Goal: Connect with others: Establish contact or relationships with other users

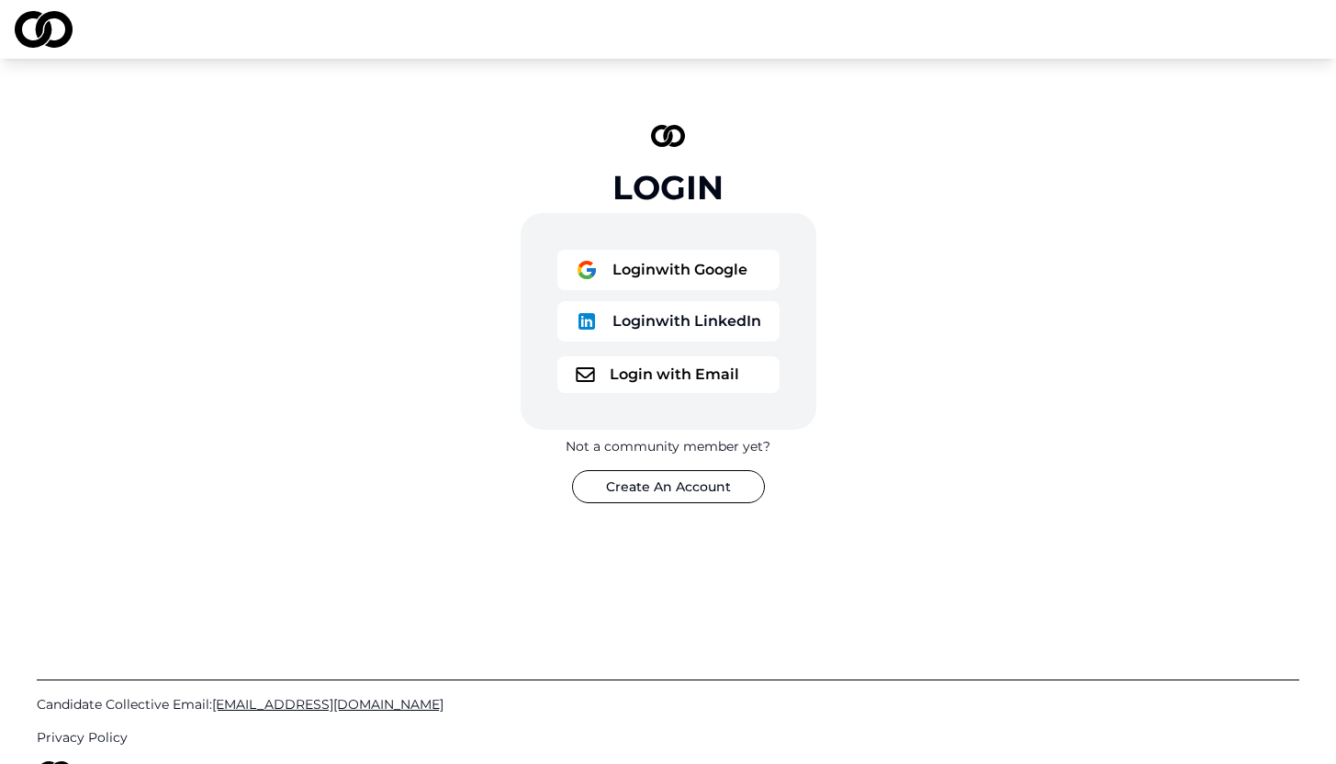
click at [629, 369] on button "Login with Email" at bounding box center [668, 374] width 222 height 37
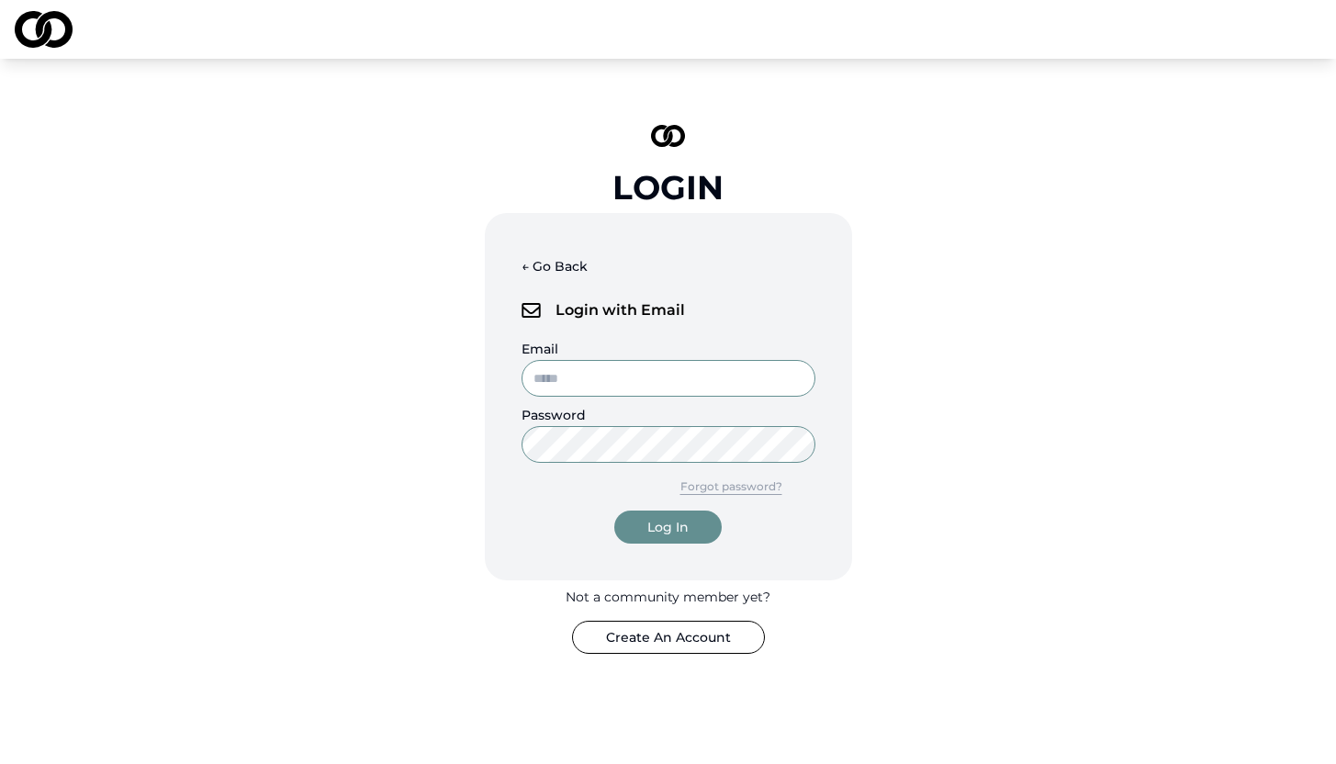
type input "**********"
click at [651, 521] on div "Log In" at bounding box center [667, 527] width 41 height 18
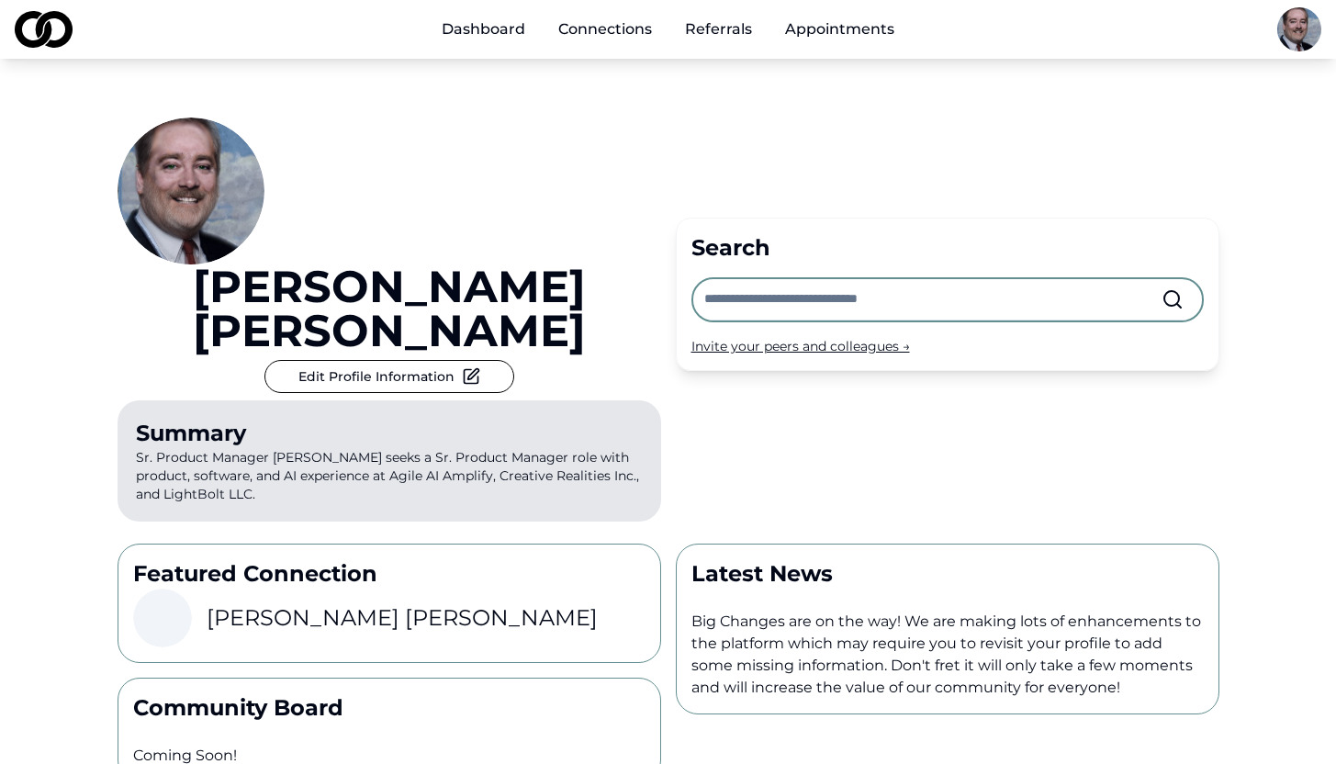
click at [598, 36] on link "Connections" at bounding box center [604, 29] width 123 height 37
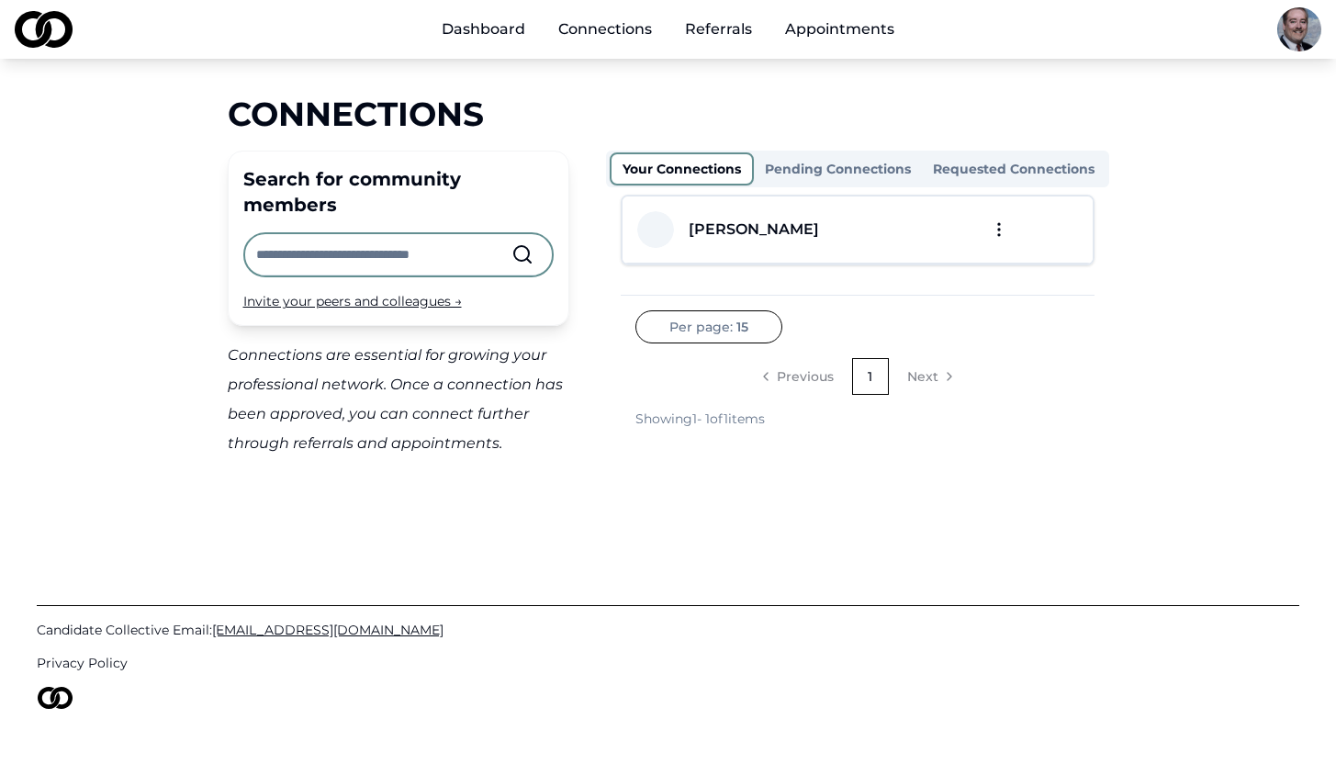
click at [410, 234] on input "text" at bounding box center [383, 254] width 255 height 40
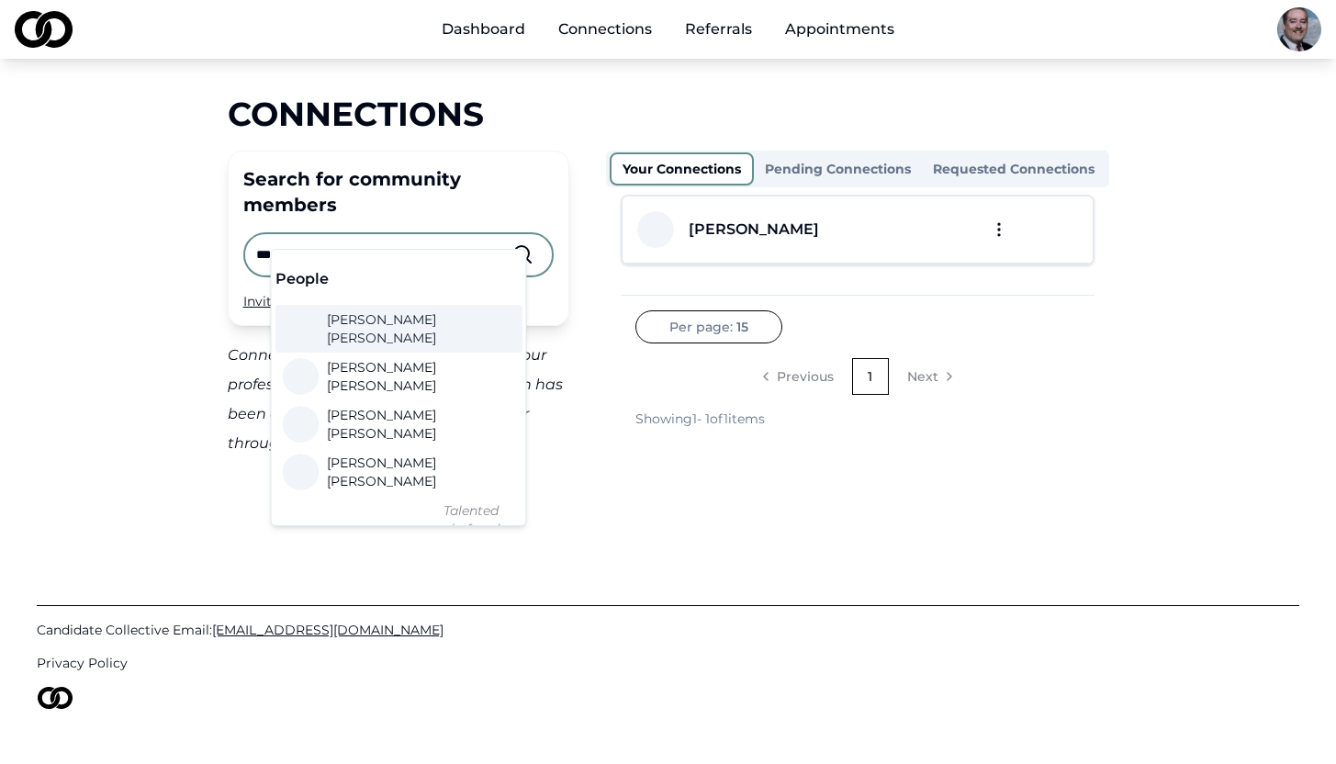
type input "****"
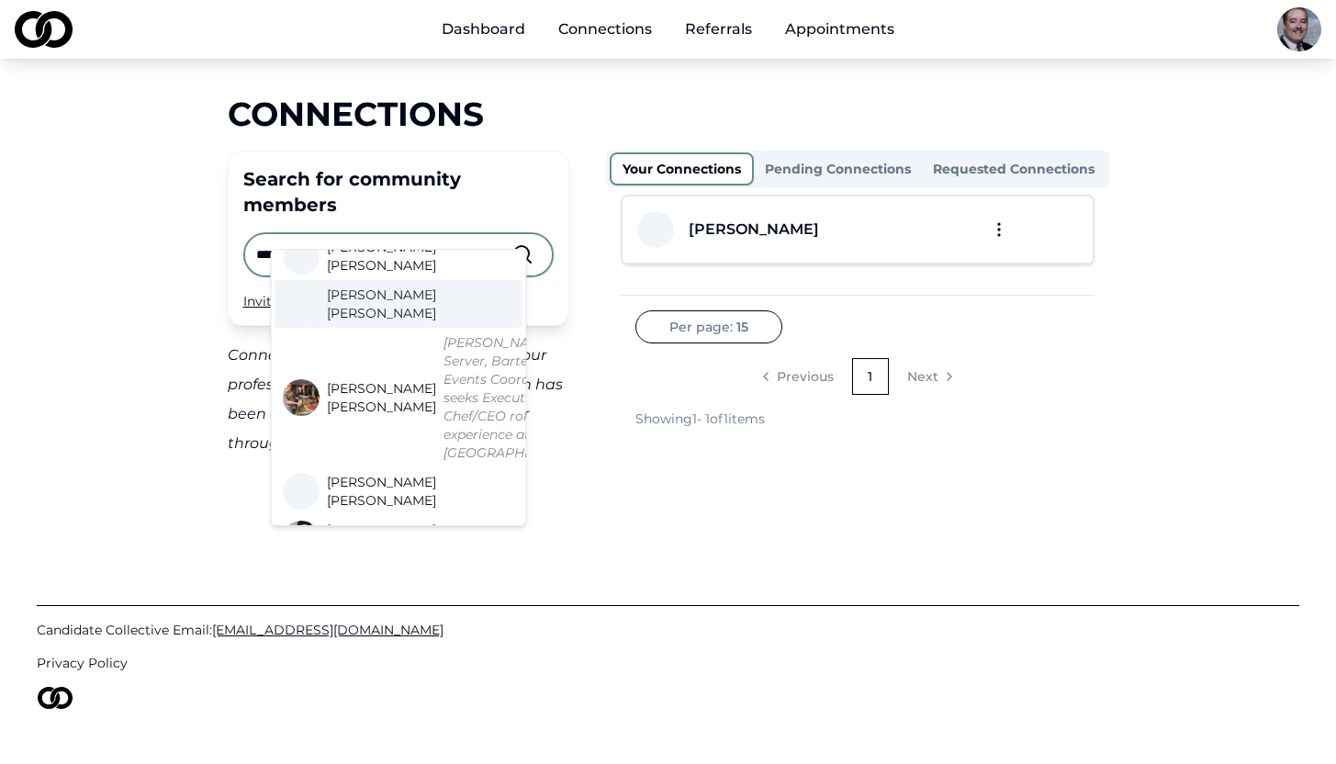
scroll to position [132, 0]
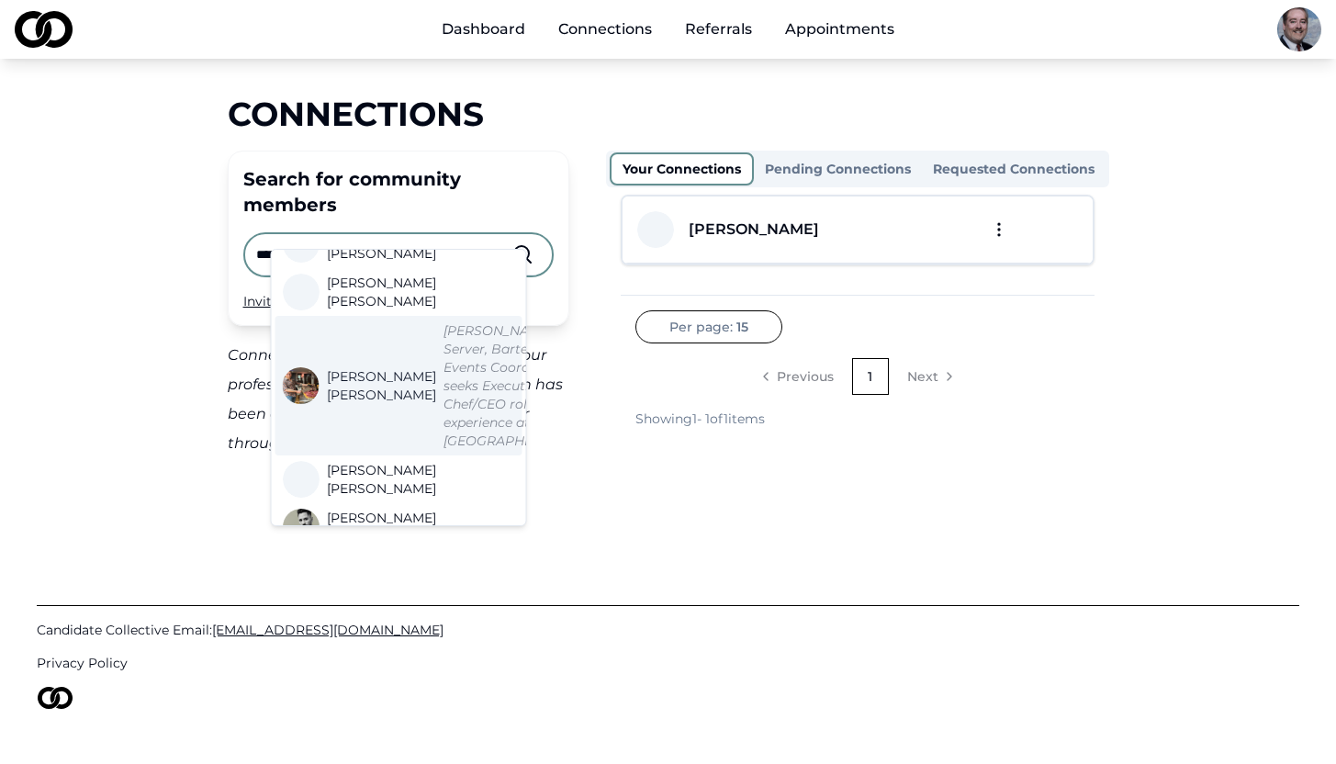
click at [330, 404] on span "[PERSON_NAME]" at bounding box center [381, 385] width 109 height 37
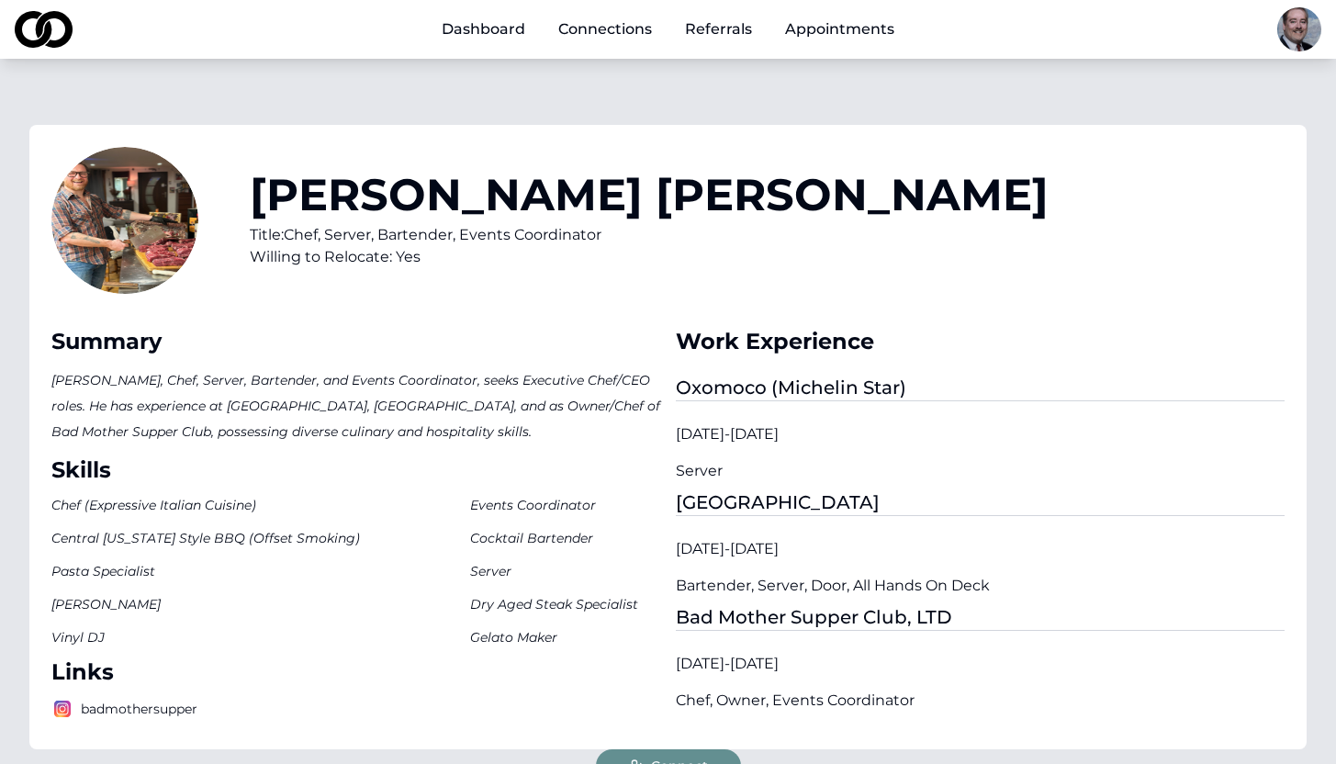
click at [580, 36] on link "Connections" at bounding box center [604, 29] width 123 height 37
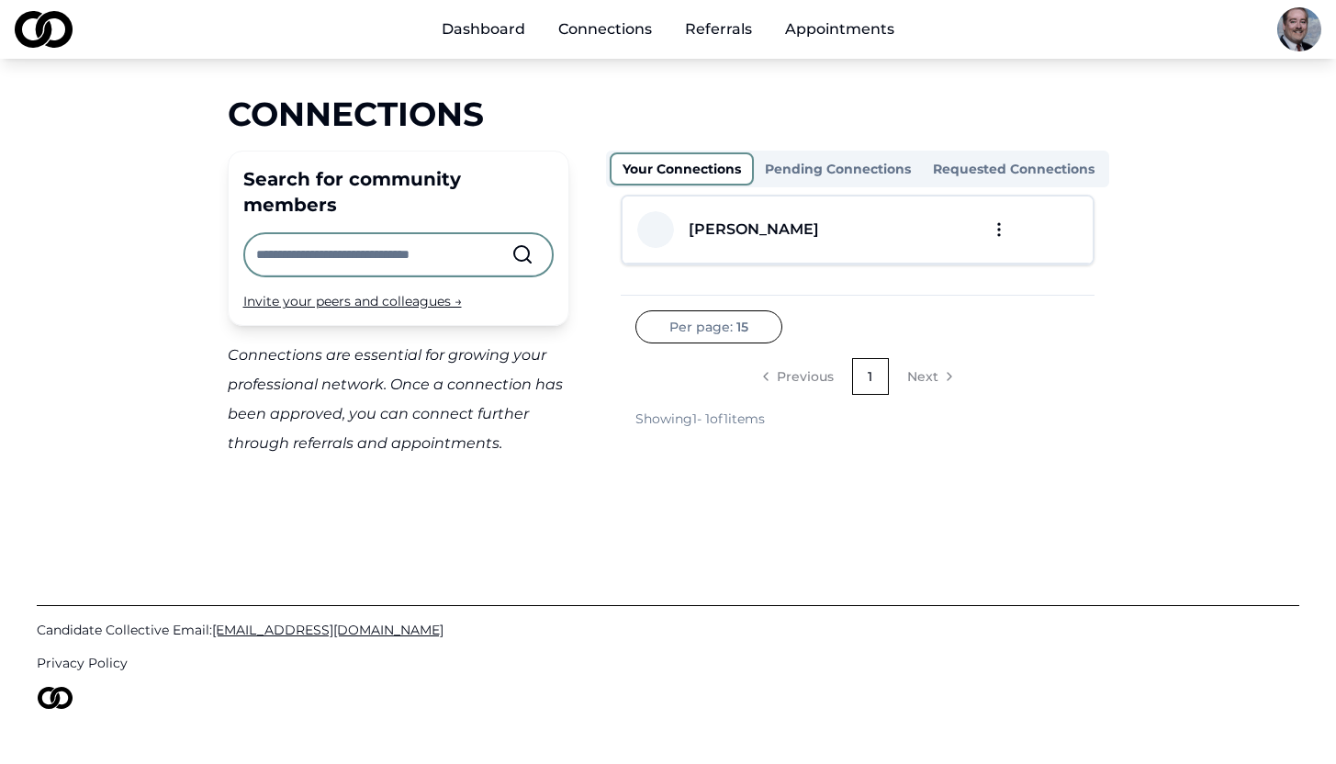
click at [380, 234] on input "text" at bounding box center [383, 254] width 255 height 40
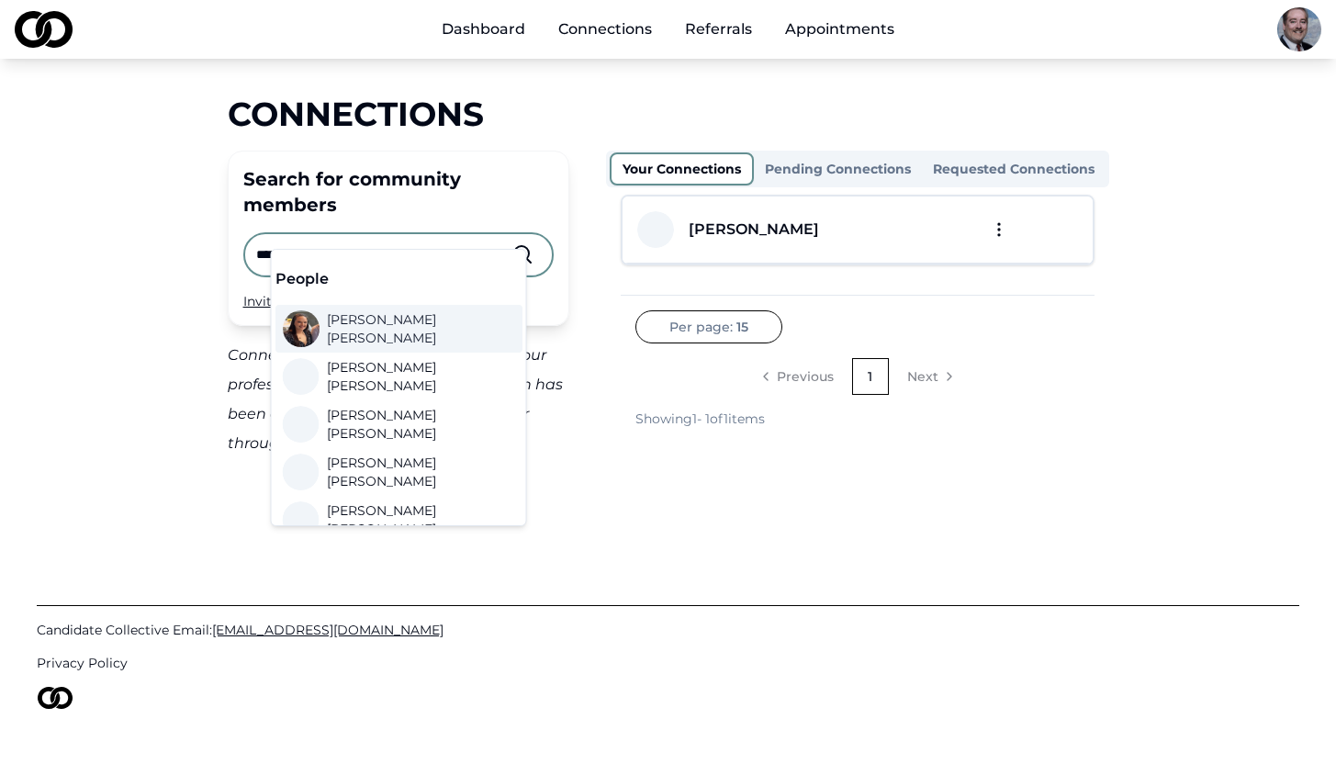
type input "****"
click at [355, 327] on span "[PERSON_NAME]" at bounding box center [417, 328] width 181 height 37
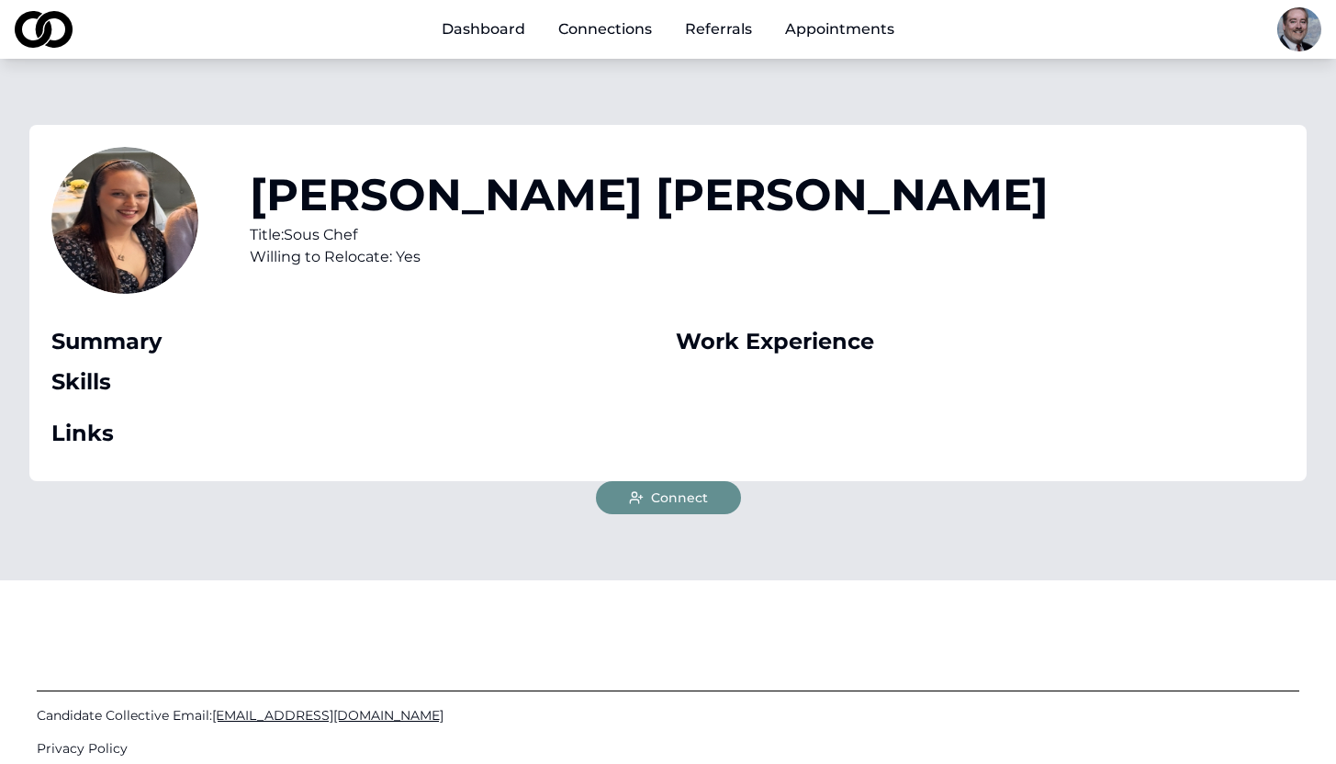
click at [578, 28] on link "Connections" at bounding box center [604, 29] width 123 height 37
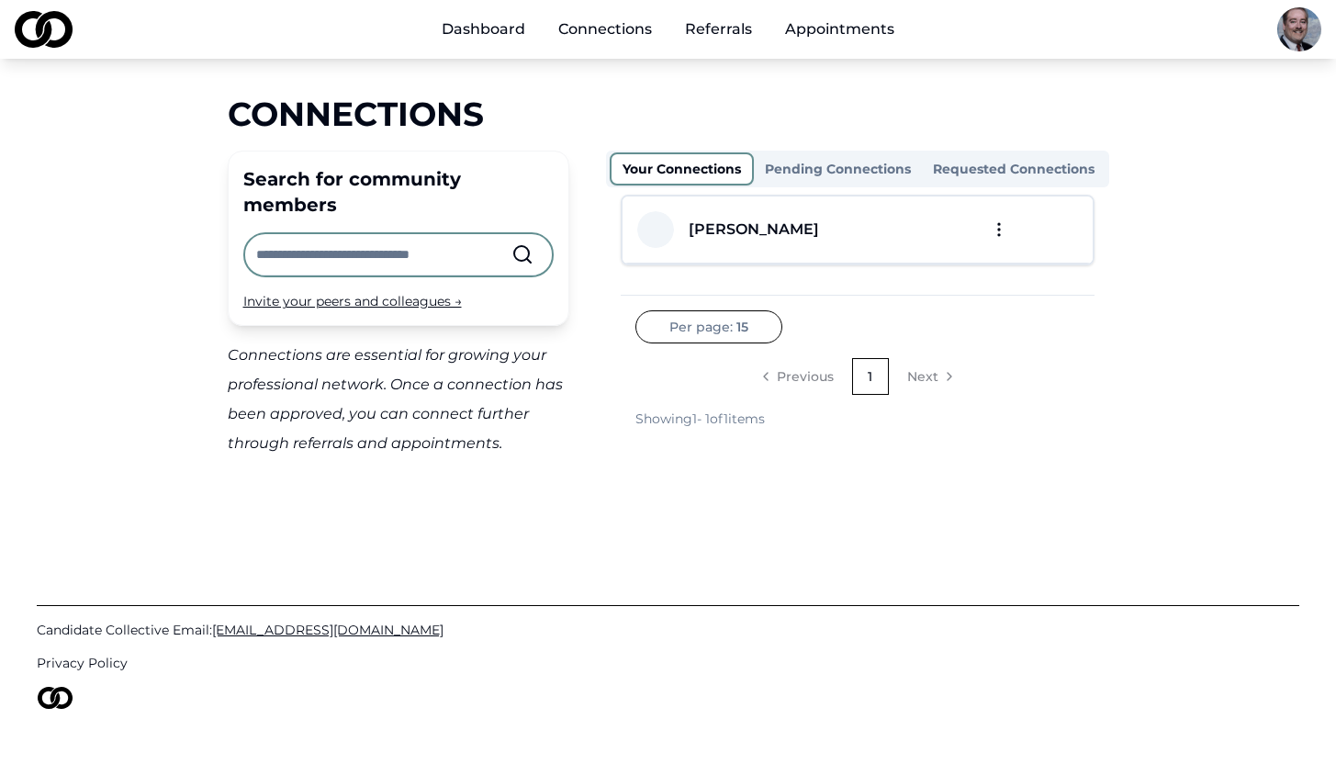
click at [460, 234] on input "text" at bounding box center [383, 254] width 255 height 40
type input "*"
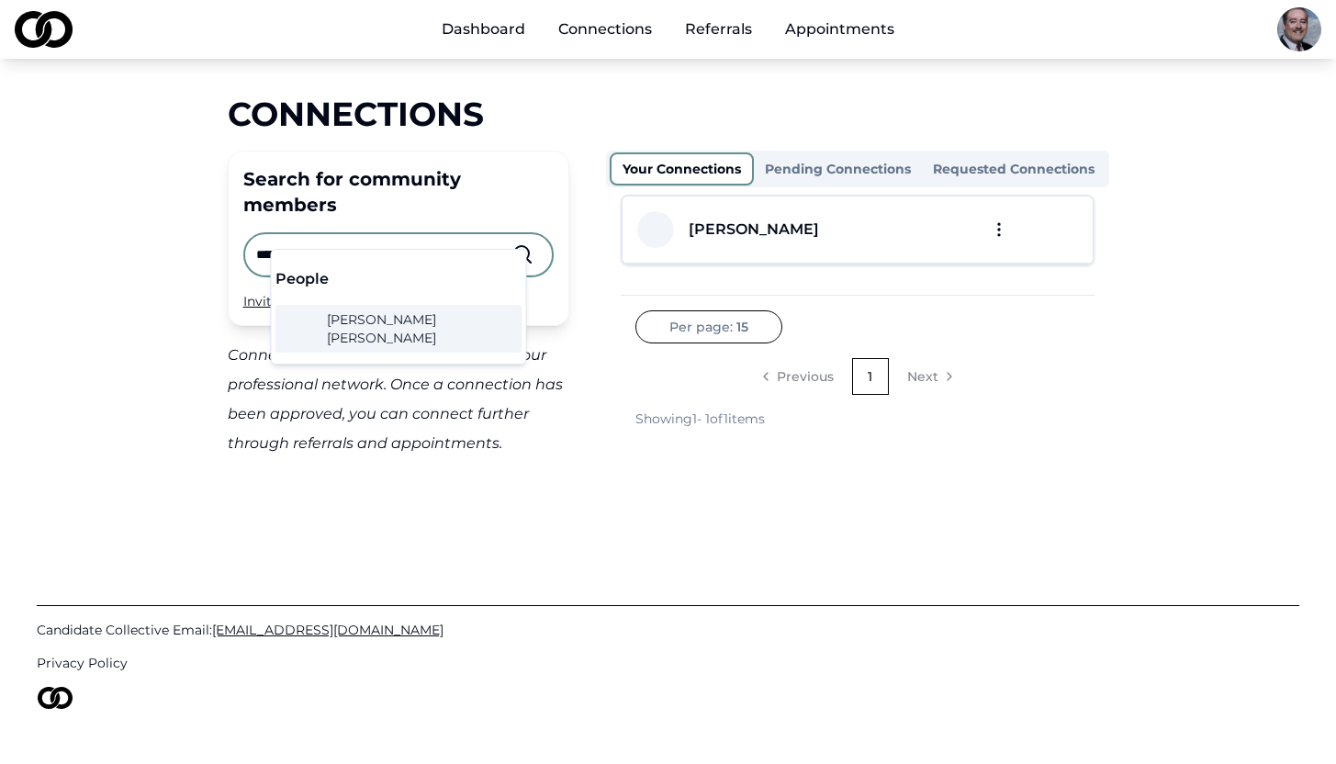
click at [463, 234] on input "*******" at bounding box center [383, 254] width 255 height 40
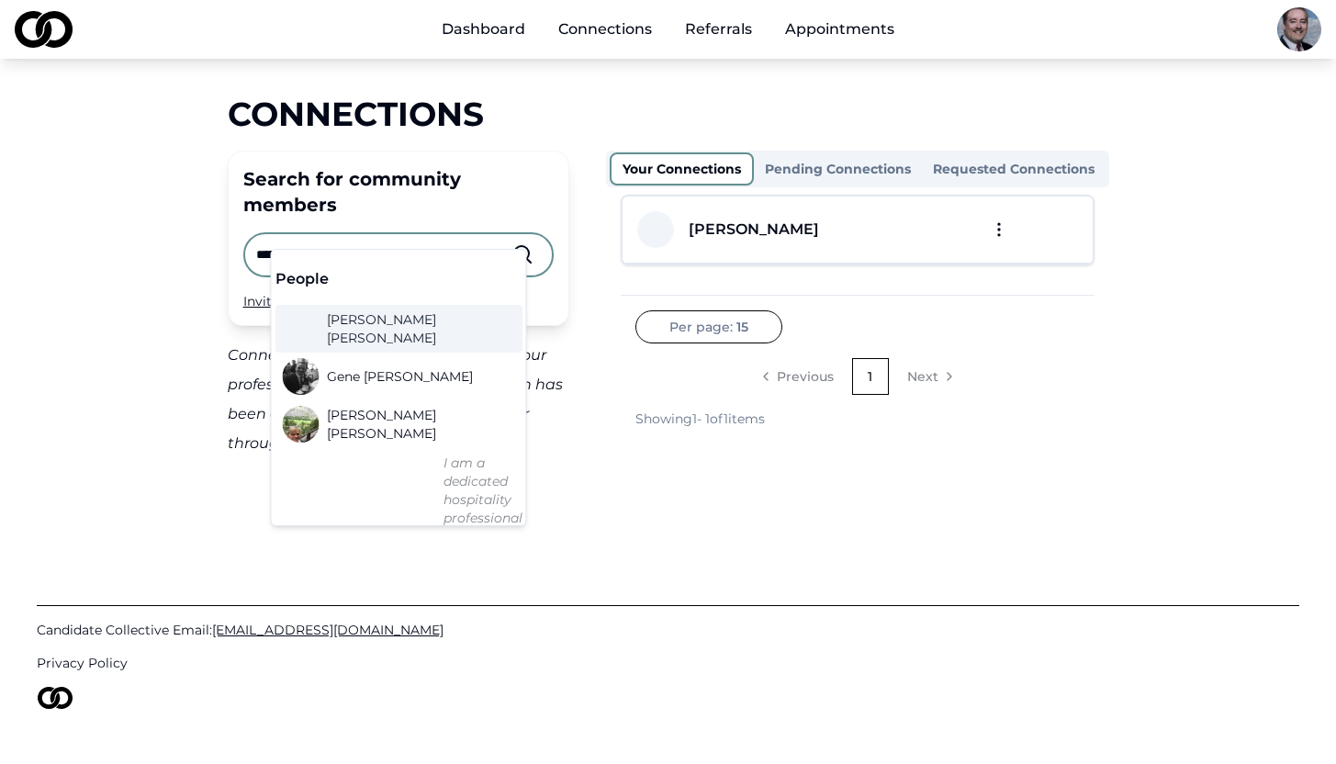
type input "****"
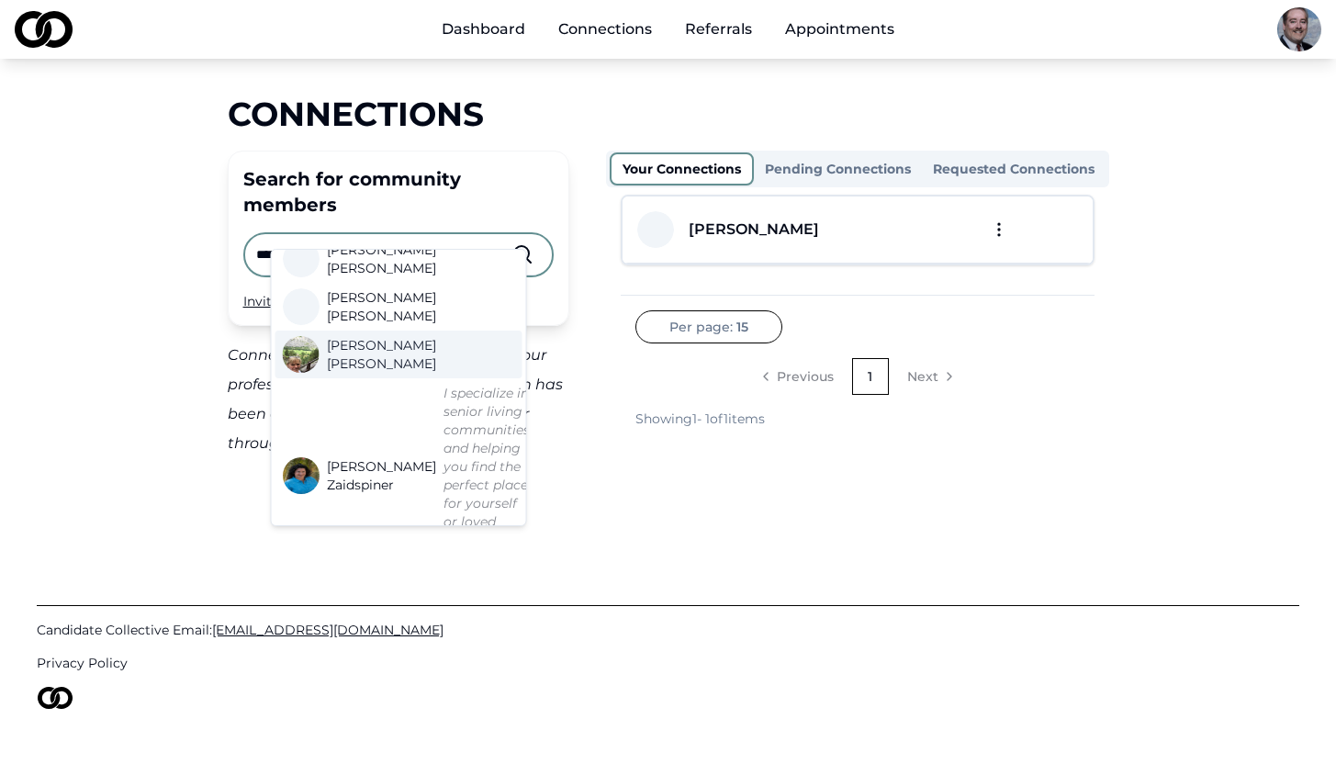
scroll to position [509, 0]
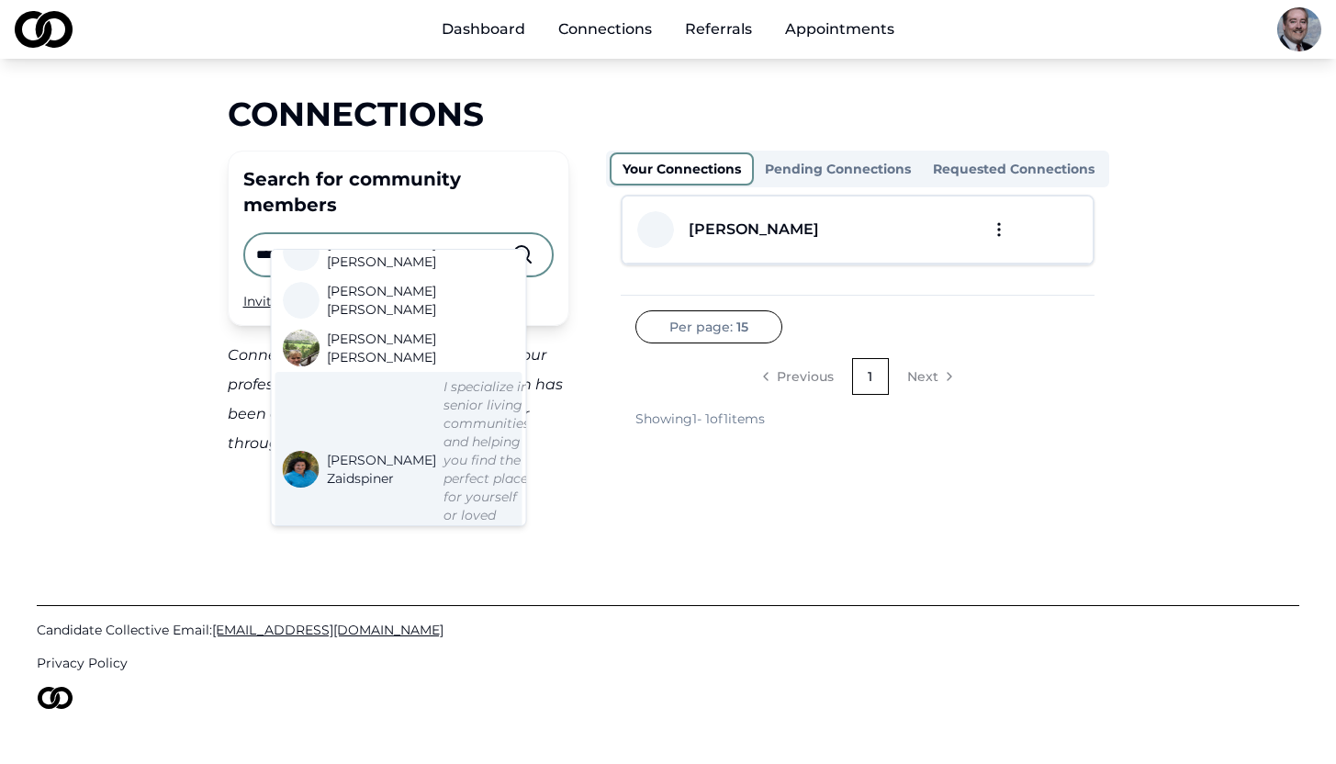
click at [346, 451] on span "[PERSON_NAME]" at bounding box center [381, 469] width 109 height 37
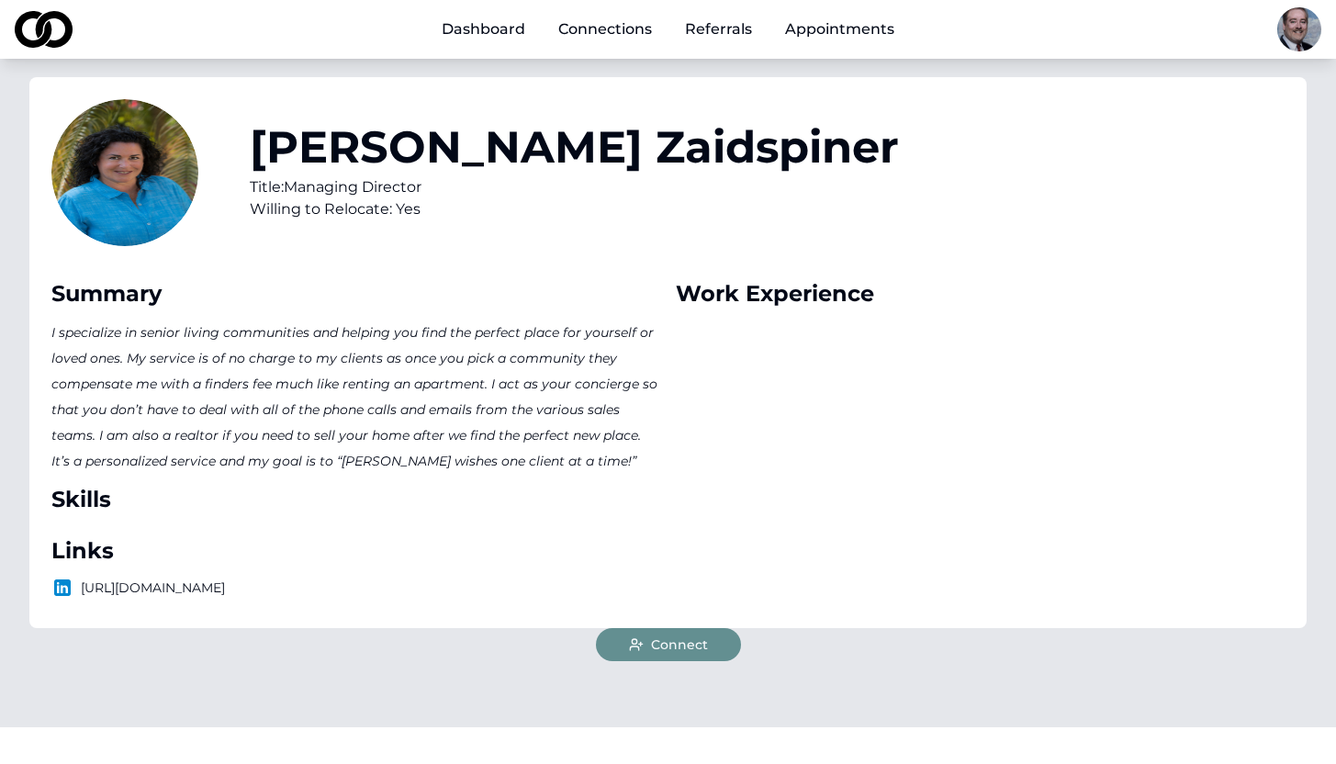
scroll to position [56, 0]
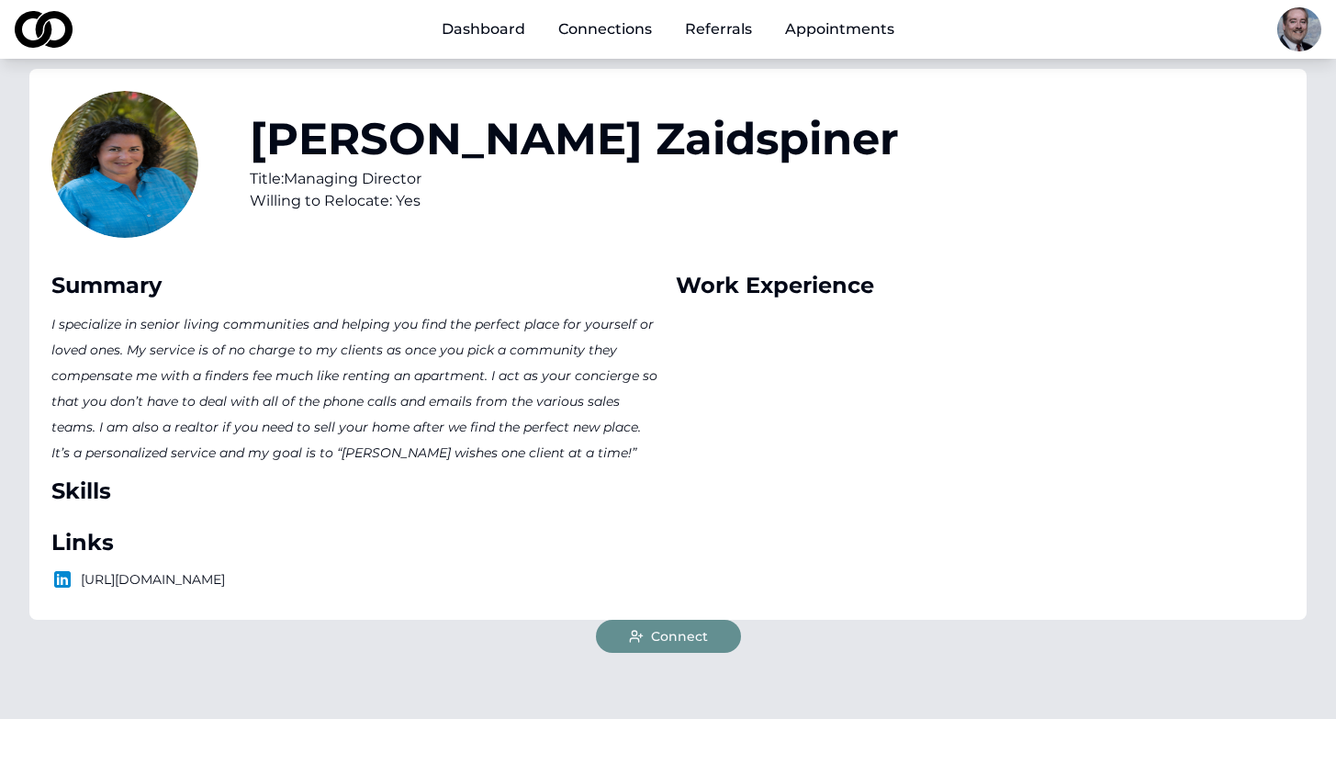
click at [308, 574] on p "[URL][DOMAIN_NAME]" at bounding box center [355, 579] width 609 height 22
copy p "[URL][DOMAIN_NAME]"
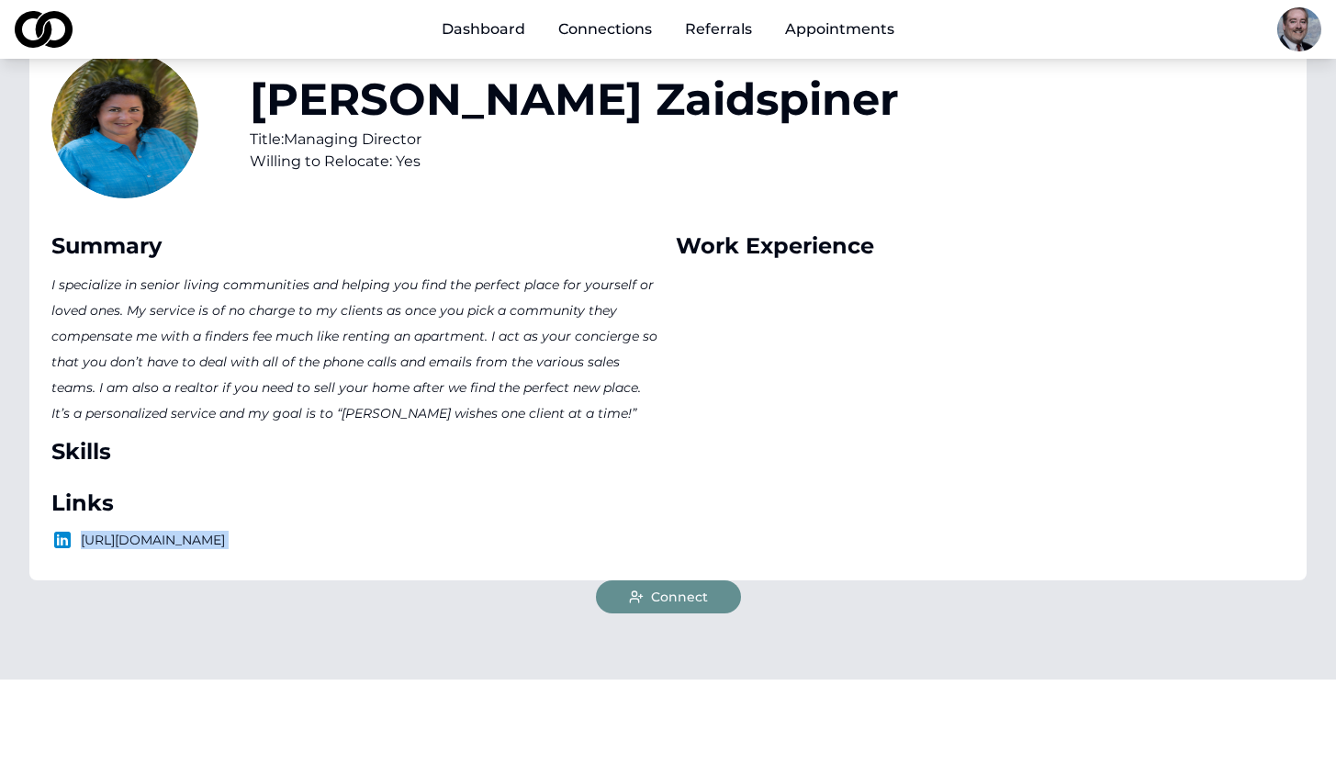
scroll to position [98, 0]
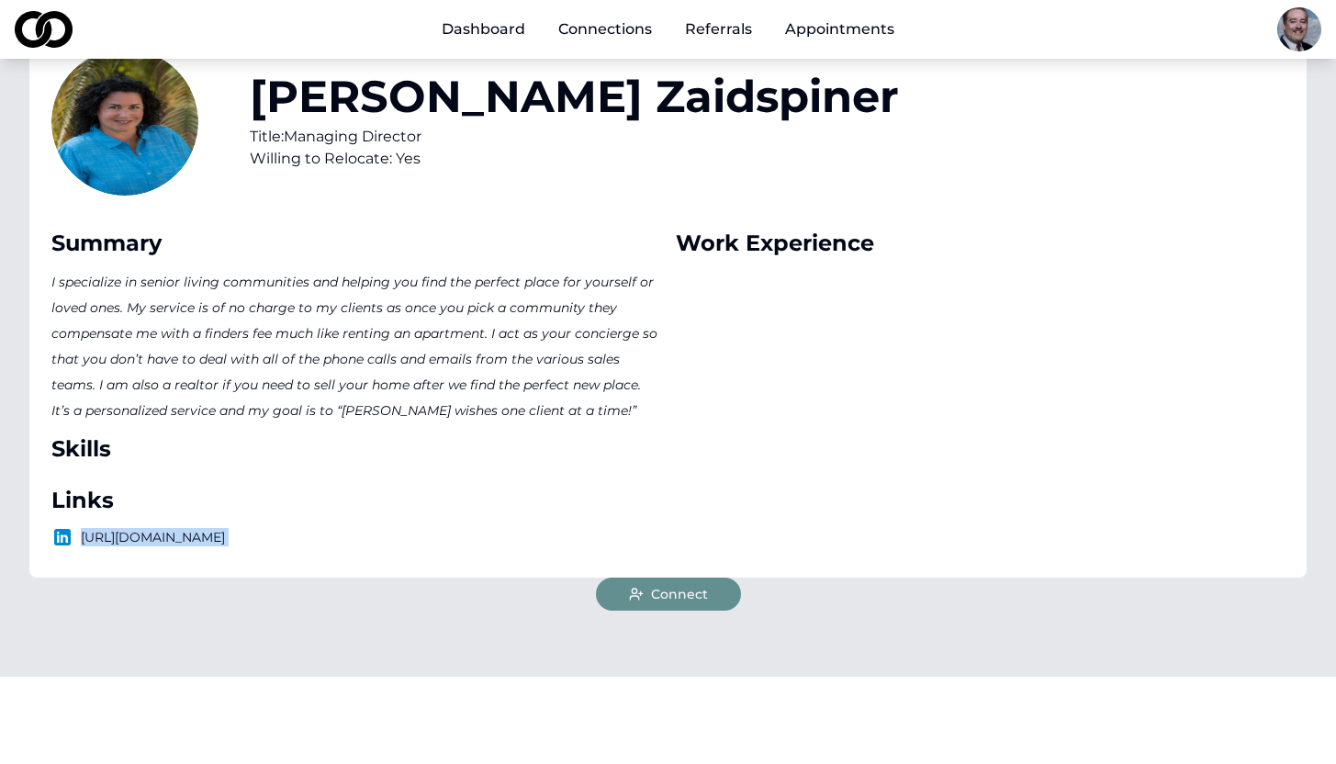
click at [666, 603] on span "Connect" at bounding box center [679, 594] width 57 height 18
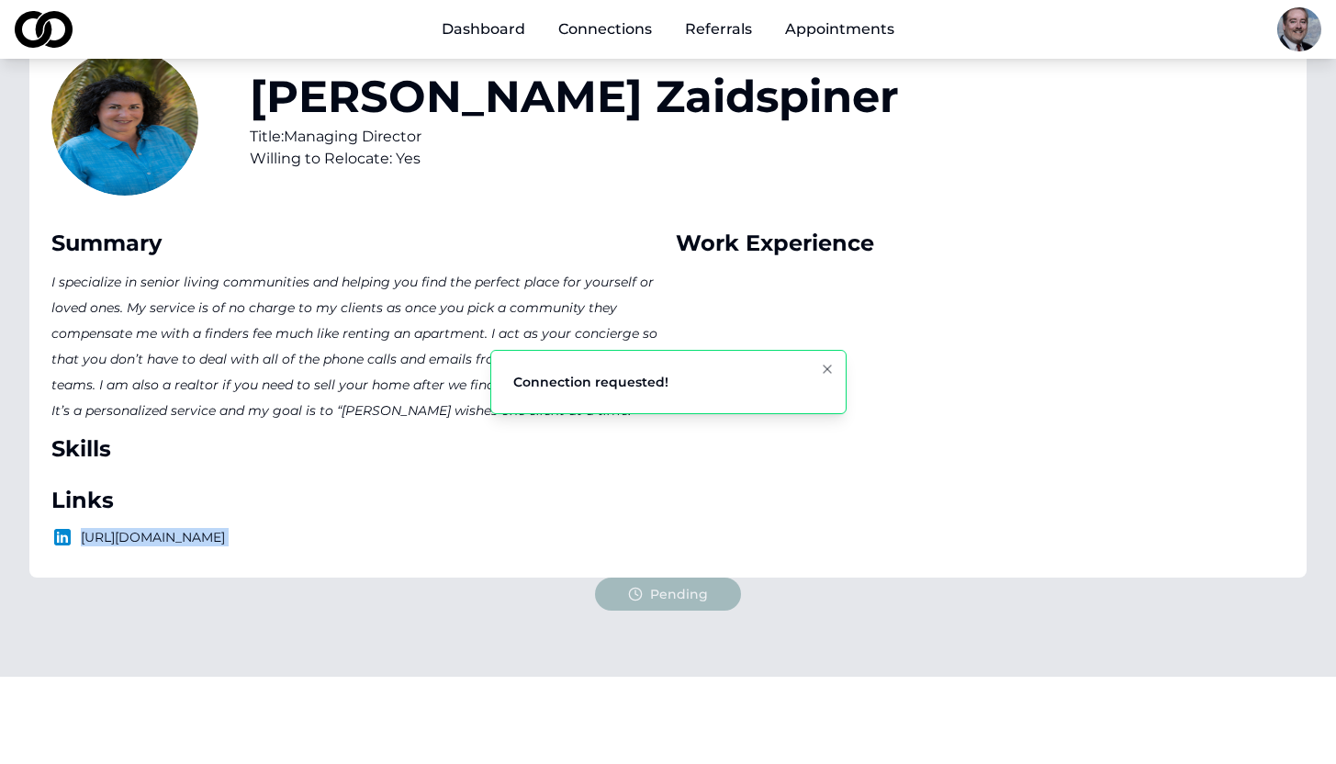
scroll to position [0, 0]
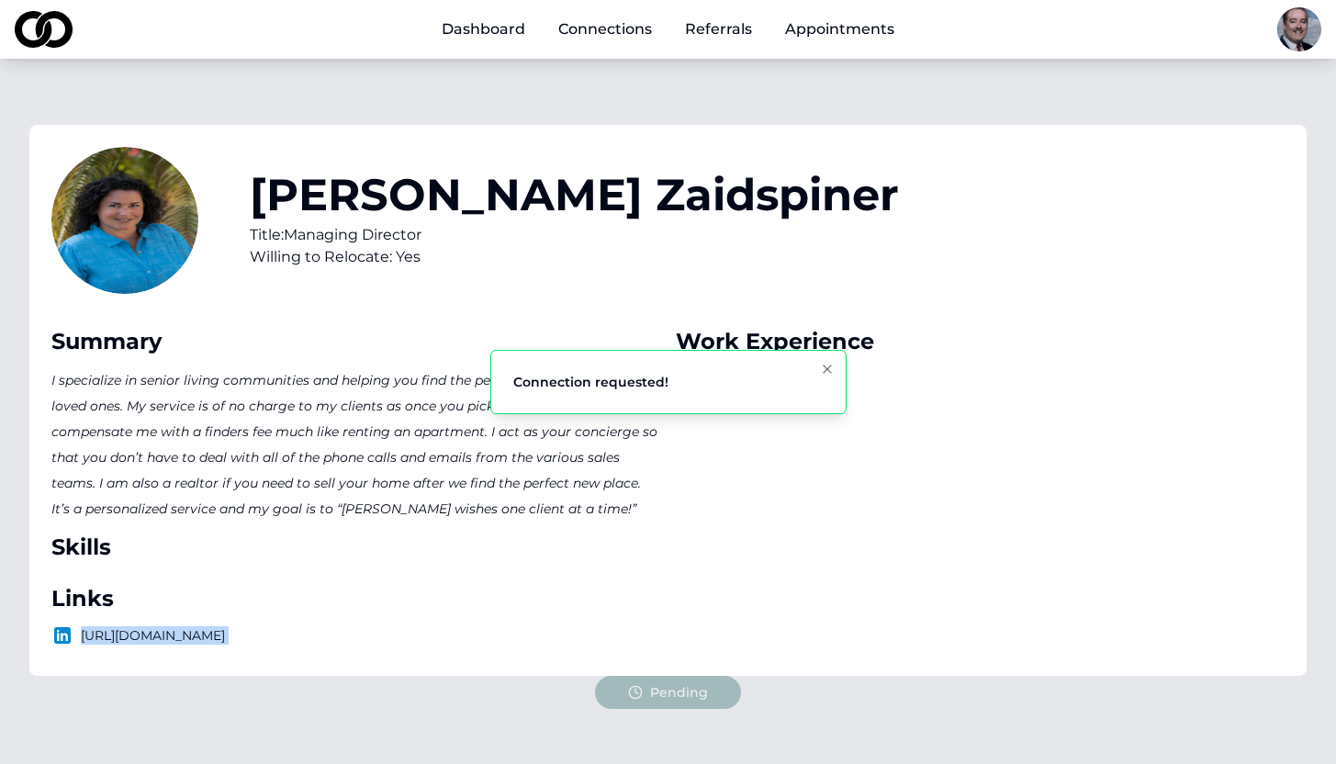
click at [489, 28] on link "Dashboard" at bounding box center [483, 29] width 113 height 37
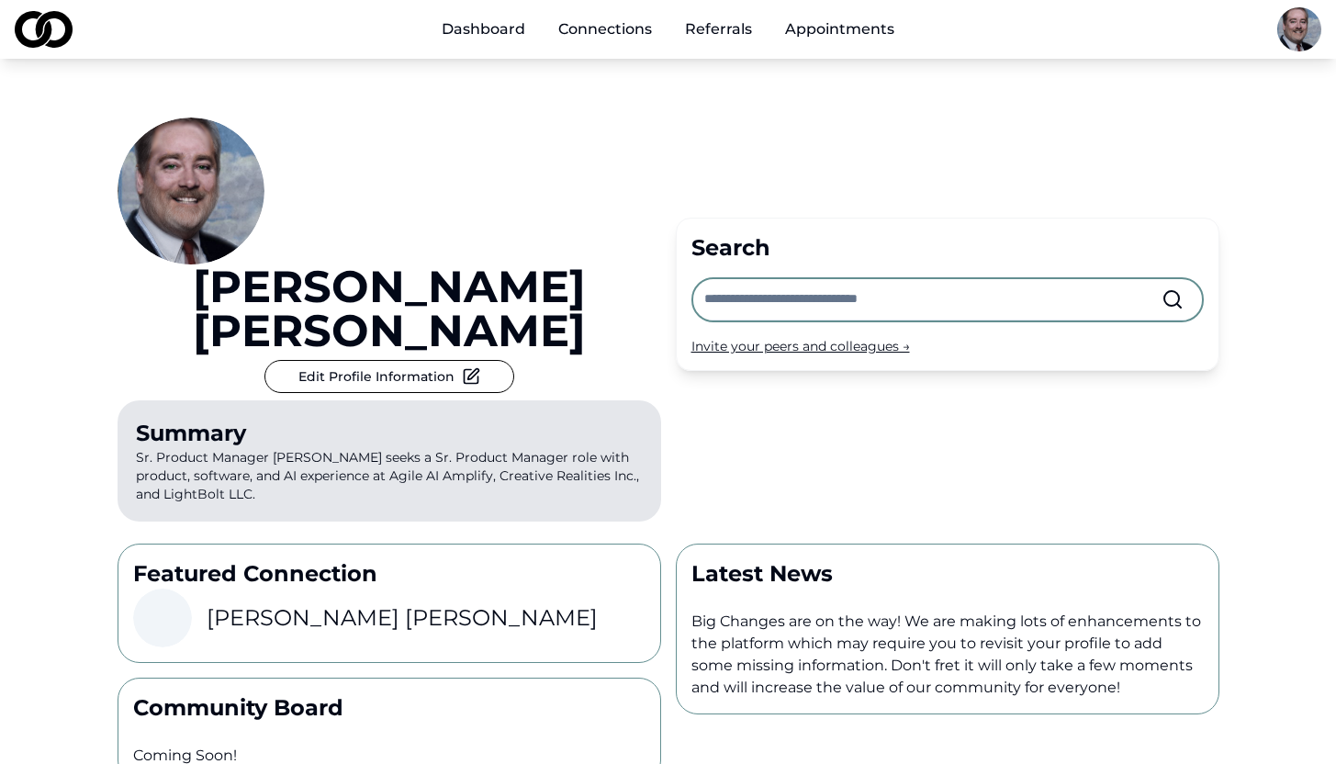
click at [600, 35] on link "Connections" at bounding box center [604, 29] width 123 height 37
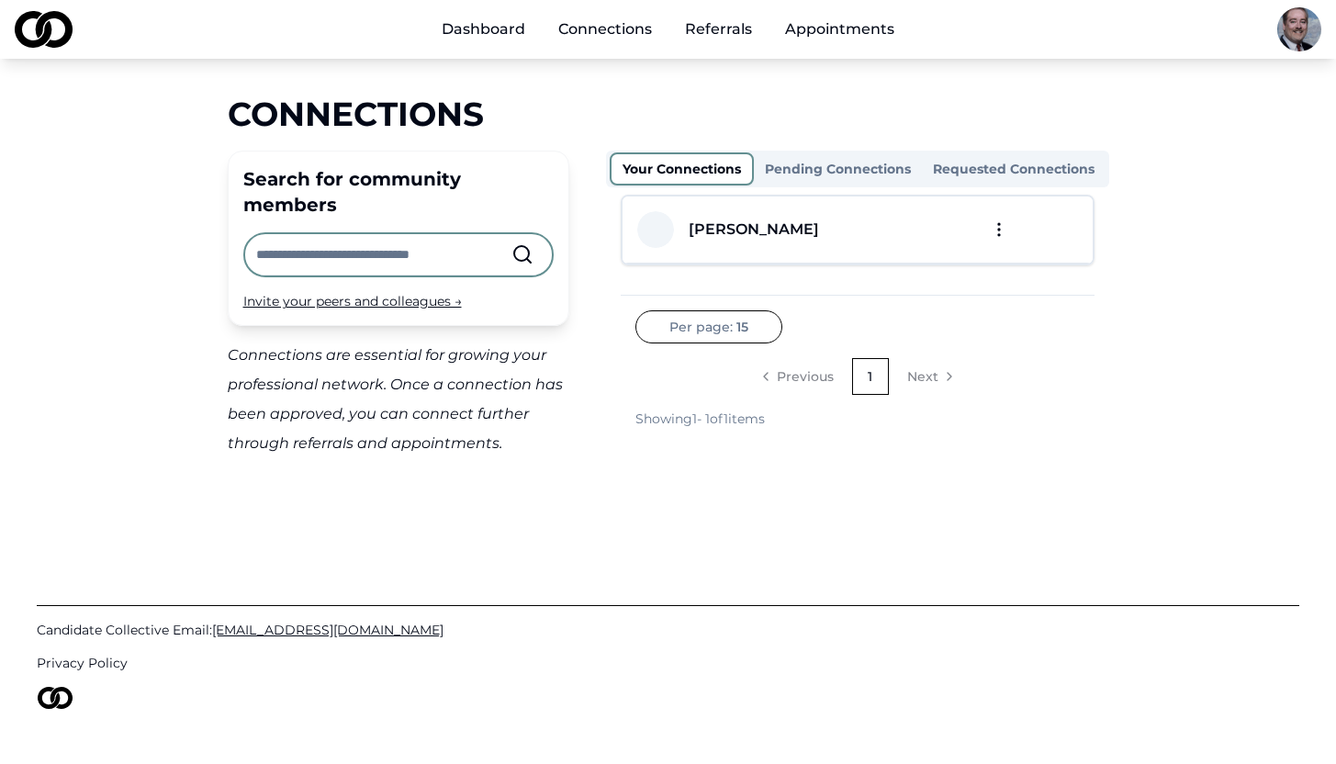
click at [839, 168] on button "Pending Connections" at bounding box center [838, 168] width 168 height 29
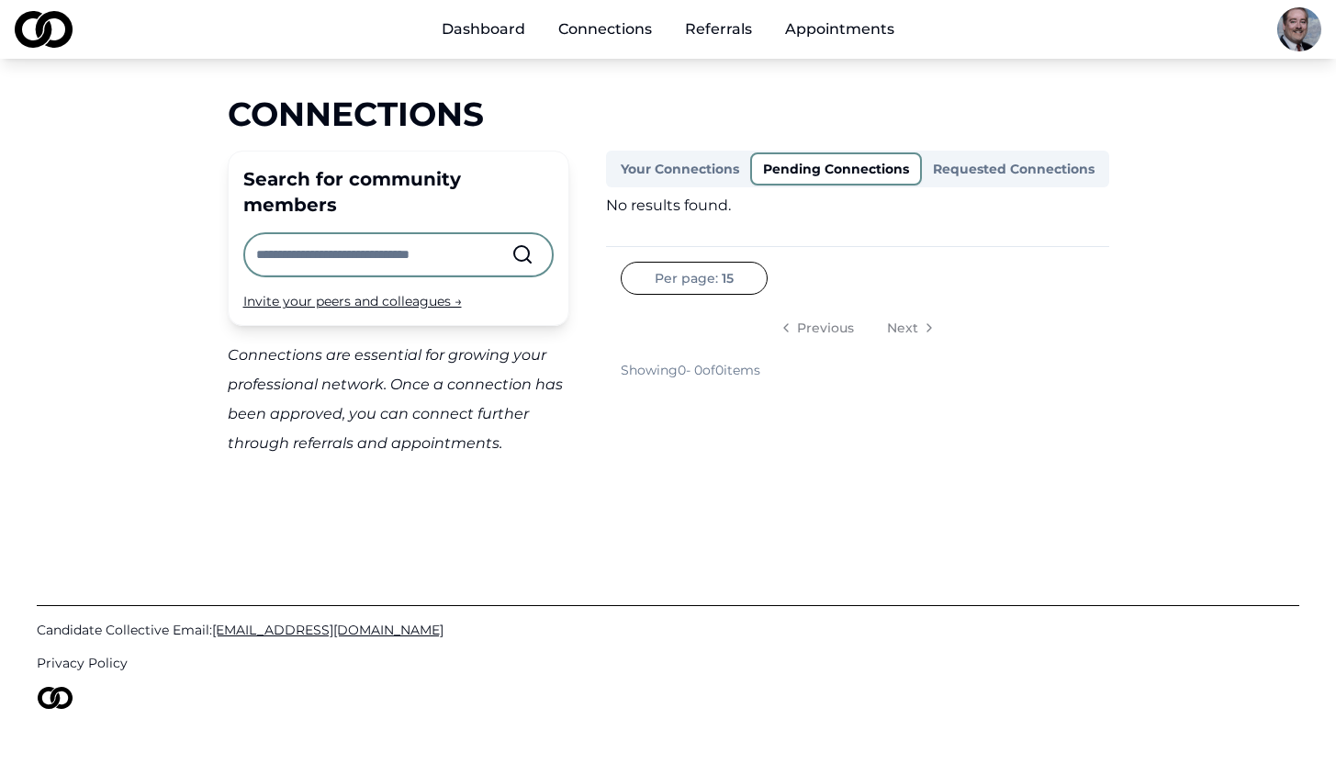
click at [981, 165] on button "Requested Connections" at bounding box center [1014, 168] width 184 height 29
